Goal: Task Accomplishment & Management: Manage account settings

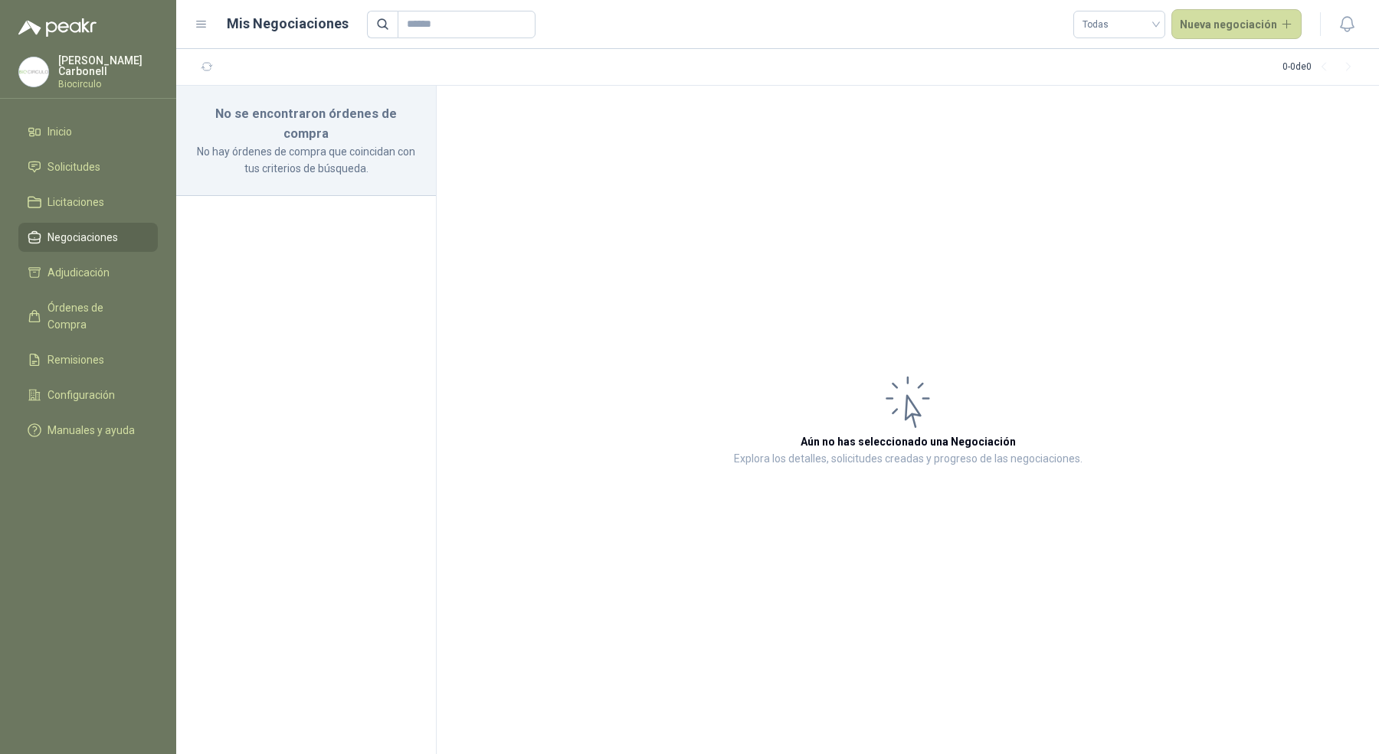
click at [90, 71] on div "[PERSON_NAME] Biocirculo" at bounding box center [108, 72] width 100 height 34
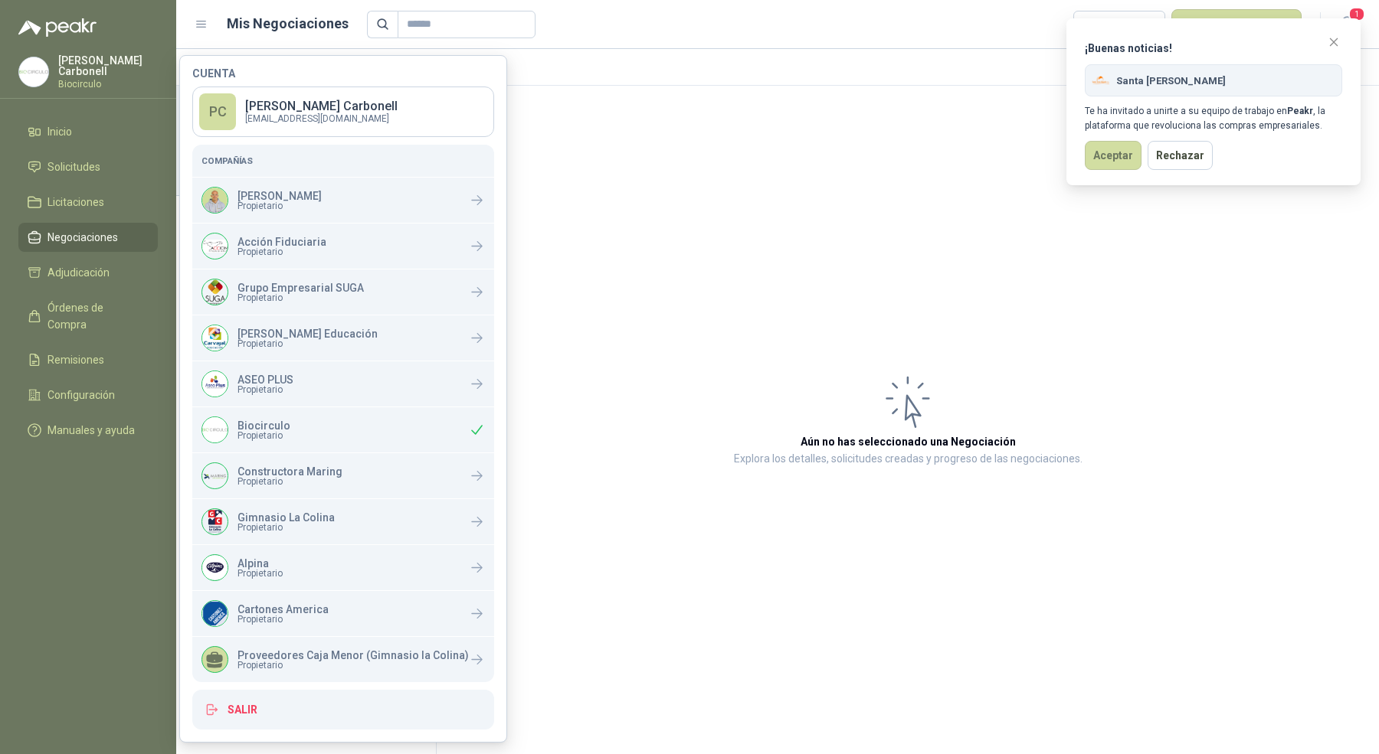
click at [1075, 148] on div "¡Buenas noticias! Santa [PERSON_NAME] Te ha invitado a unirte a su equipo de tr…" at bounding box center [1213, 101] width 294 height 167
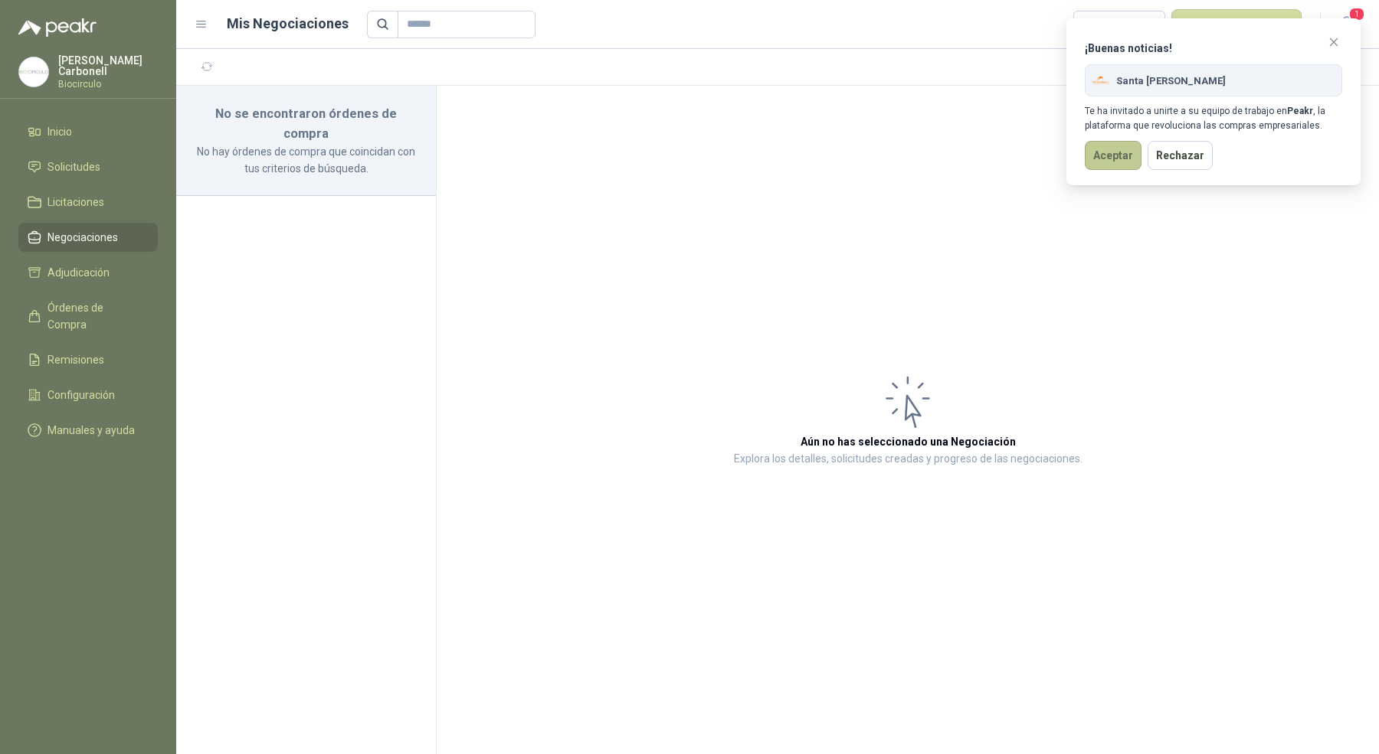
click at [1096, 154] on button "Aceptar" at bounding box center [1113, 155] width 57 height 29
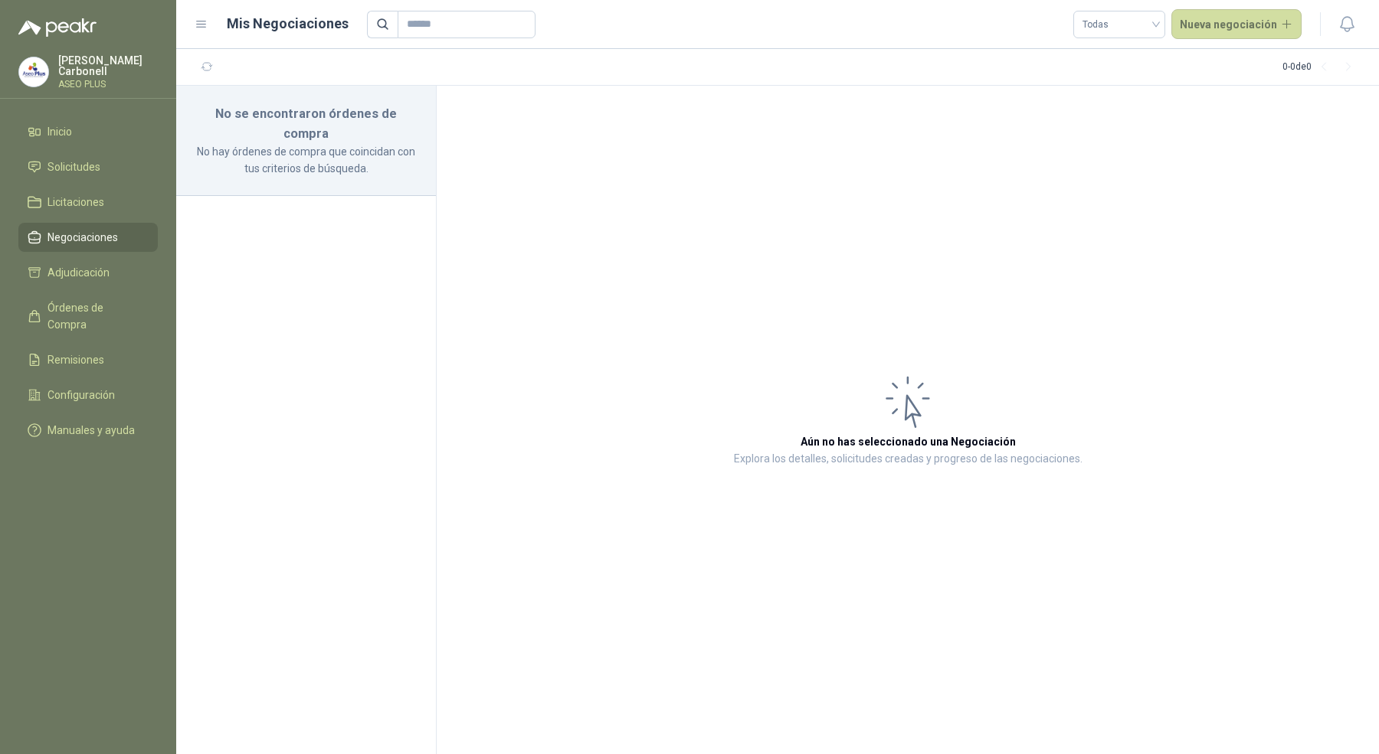
click at [97, 80] on p "ASEO PLUS" at bounding box center [108, 84] width 100 height 9
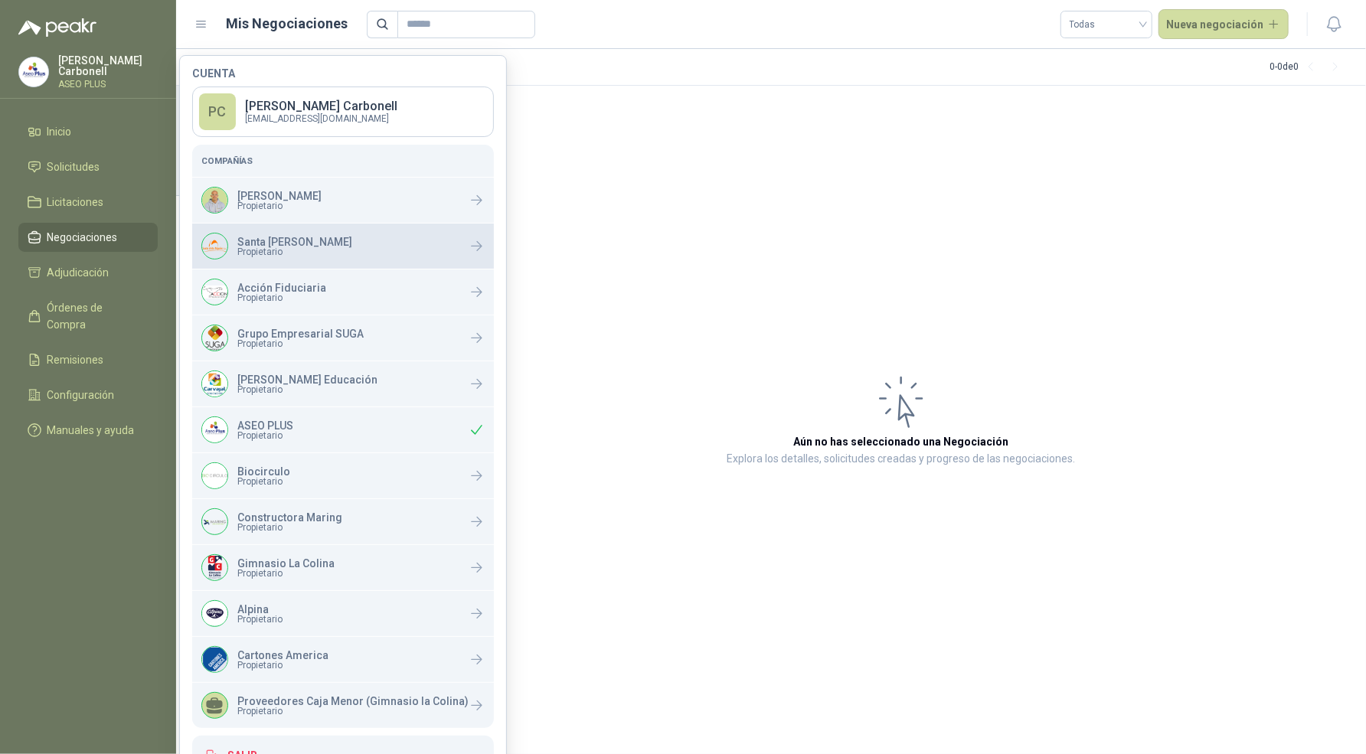
click at [332, 256] on div "Santa [PERSON_NAME] Propietario" at bounding box center [276, 246] width 151 height 27
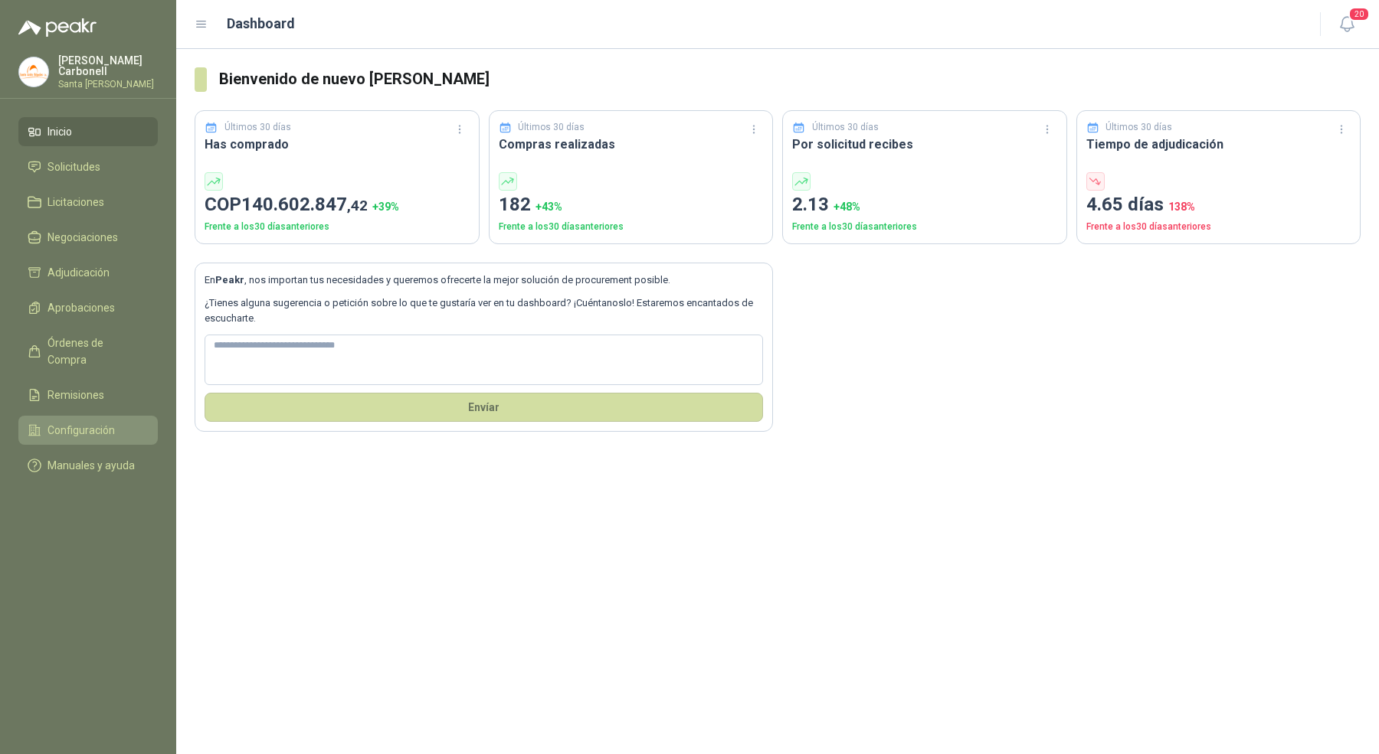
click at [99, 420] on link "Configuración" at bounding box center [87, 430] width 139 height 29
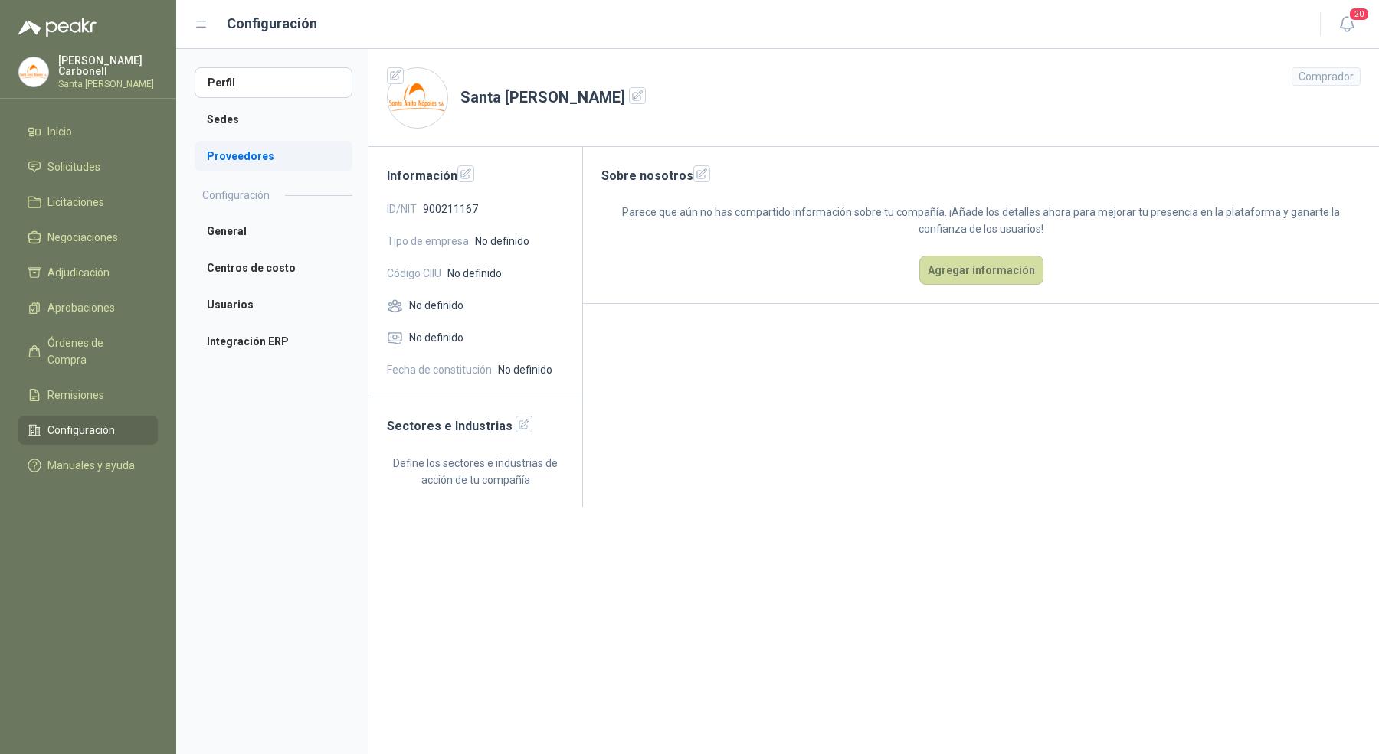
click at [259, 171] on link "Proveedores" at bounding box center [274, 156] width 158 height 31
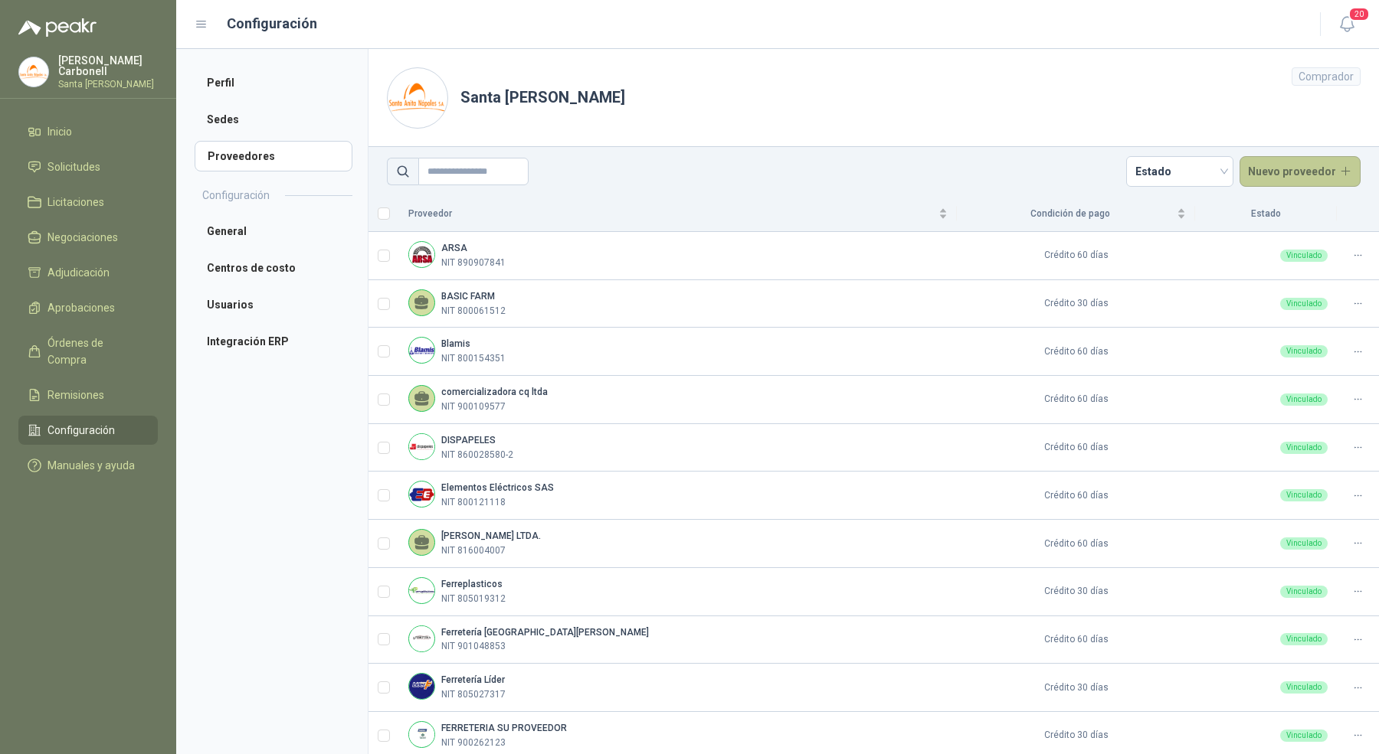
click at [1273, 177] on button "Nuevo proveedor" at bounding box center [1300, 171] width 122 height 31
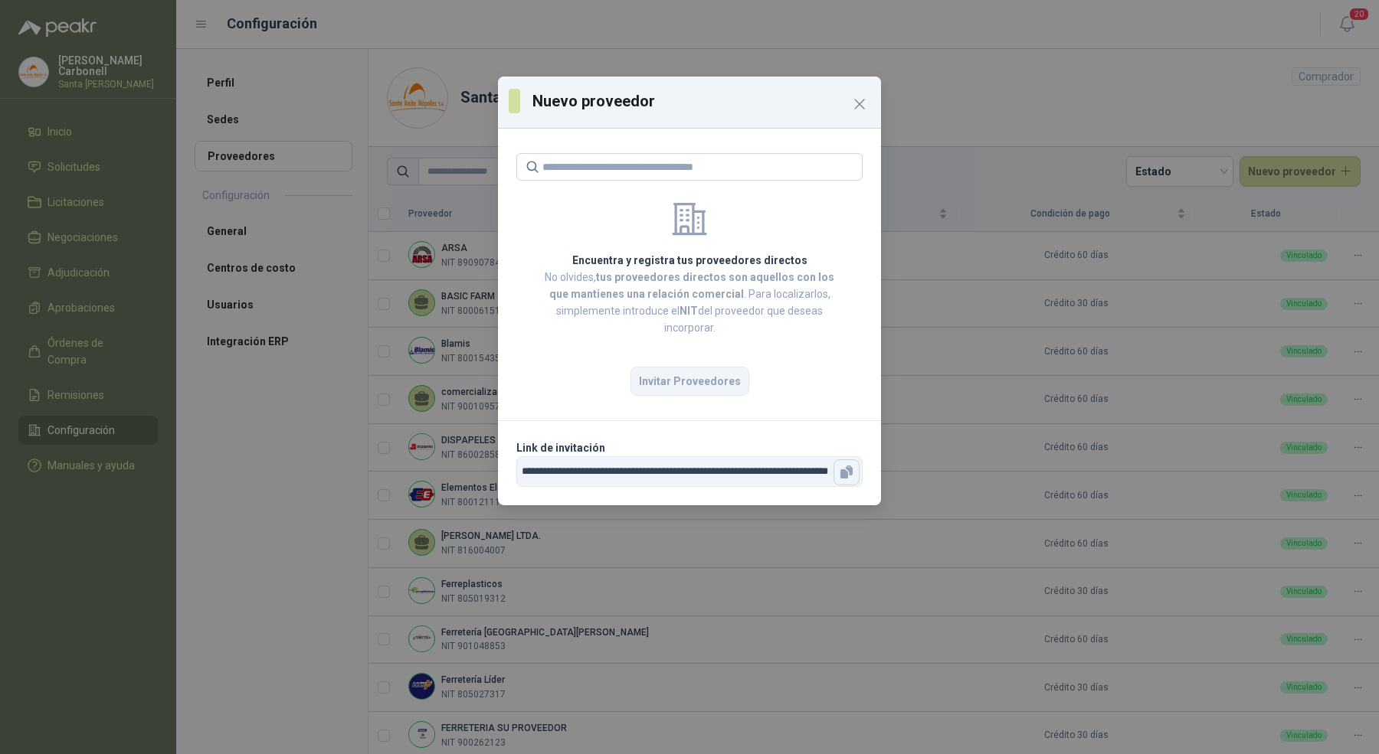
click at [850, 476] on icon "button" at bounding box center [846, 472] width 15 height 15
